Goal: Information Seeking & Learning: Check status

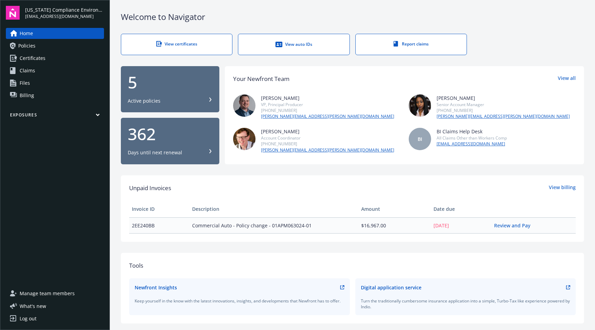
click at [284, 47] on div "View auto IDs" at bounding box center [293, 44] width 83 height 7
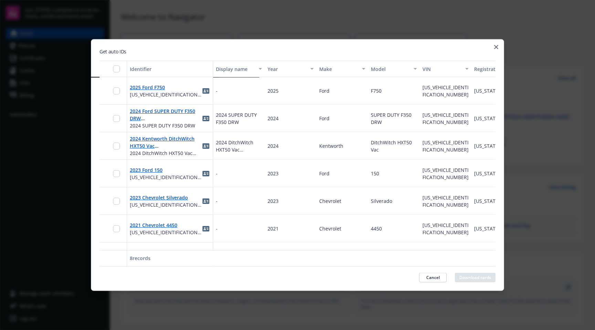
click at [497, 47] on icon "button" at bounding box center [496, 47] width 4 height 4
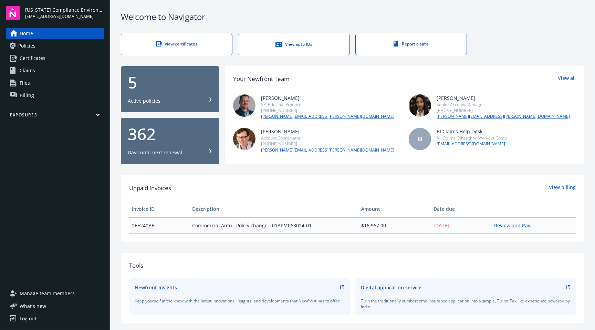
click at [22, 62] on span "Certificates" at bounding box center [33, 58] width 26 height 11
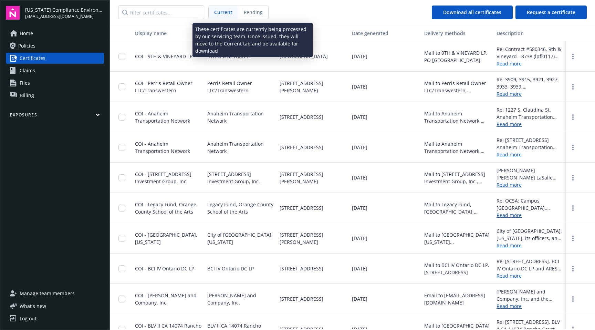
click at [247, 14] on span "Pending" at bounding box center [253, 12] width 19 height 7
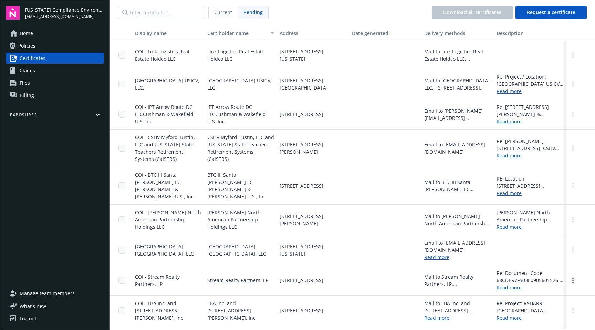
click at [225, 14] on span "Current" at bounding box center [223, 12] width 18 height 7
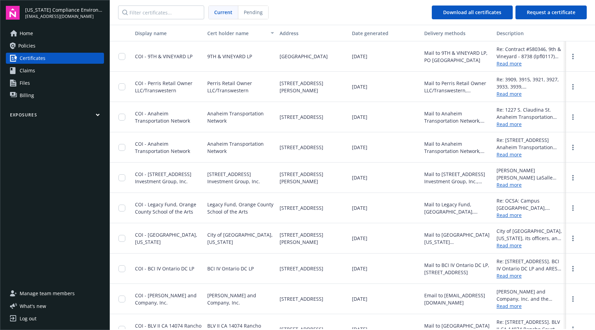
click at [30, 48] on span "Policies" at bounding box center [26, 45] width 17 height 11
